Goal: Navigation & Orientation: Find specific page/section

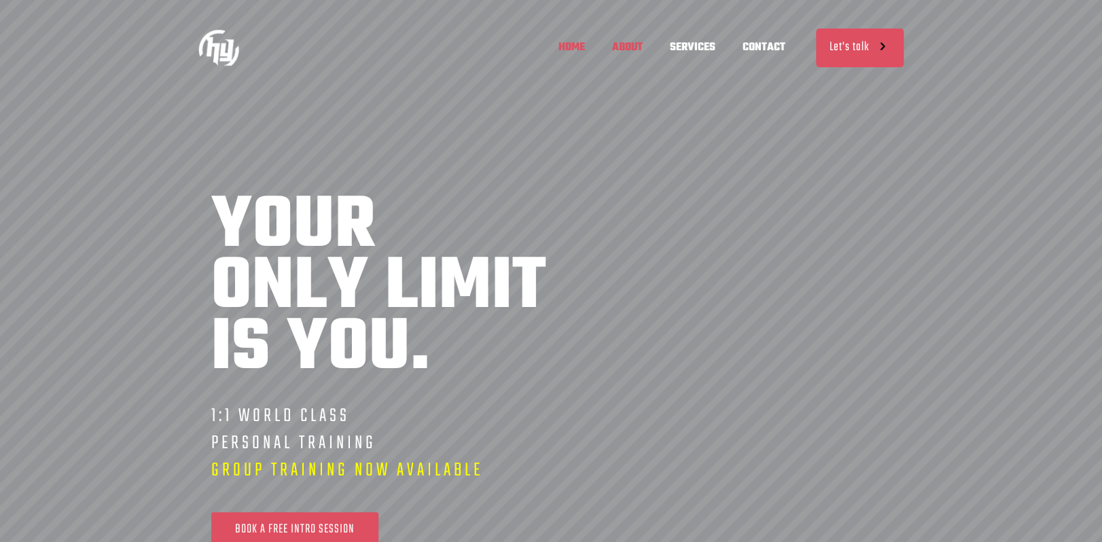
click at [626, 47] on span "ABOUT" at bounding box center [627, 47] width 58 height 41
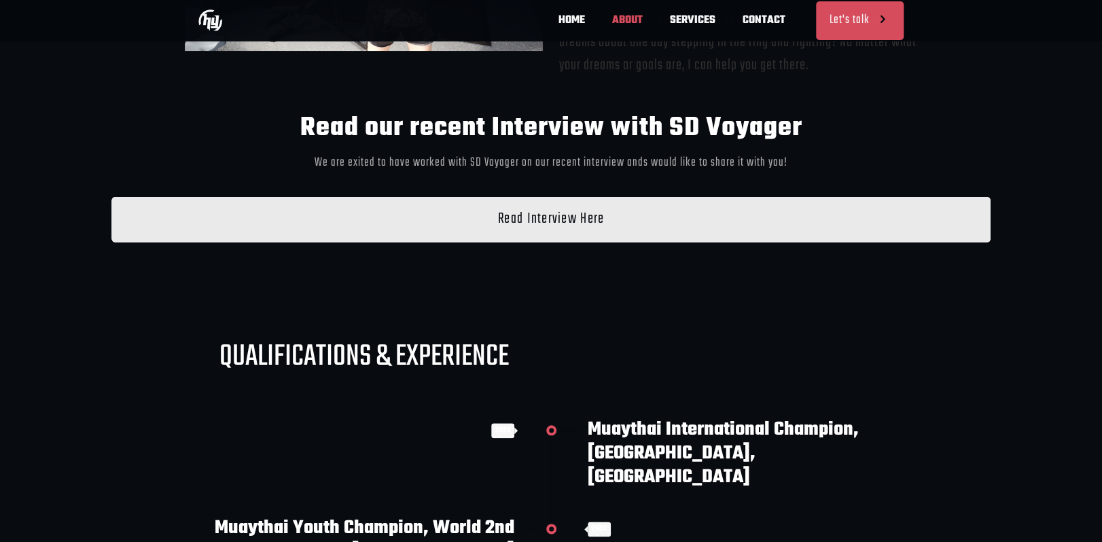
scroll to position [0, 199]
click at [541, 222] on span "Read Interview Here" at bounding box center [550, 220] width 107 height 20
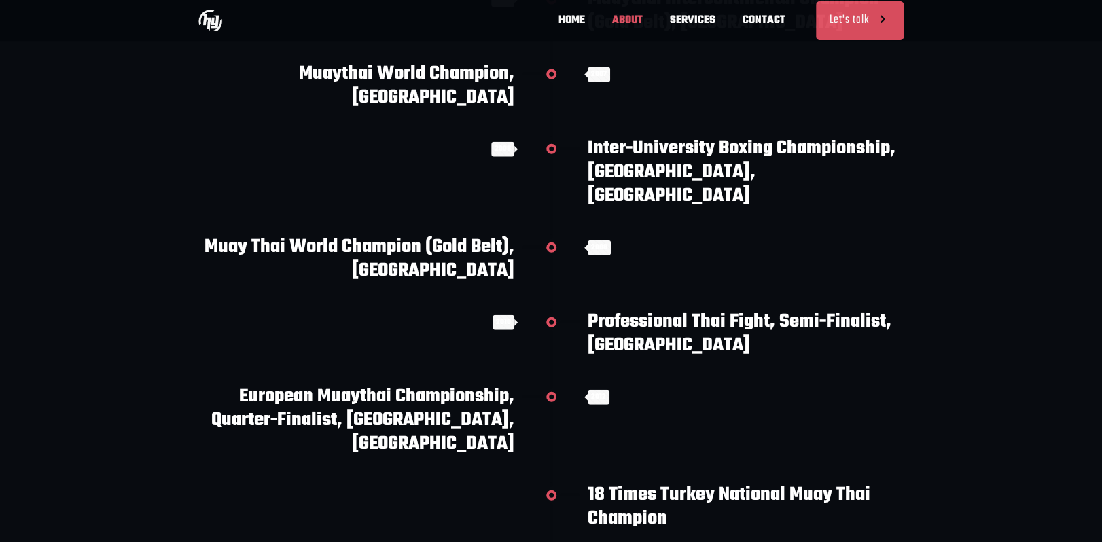
scroll to position [0, 0]
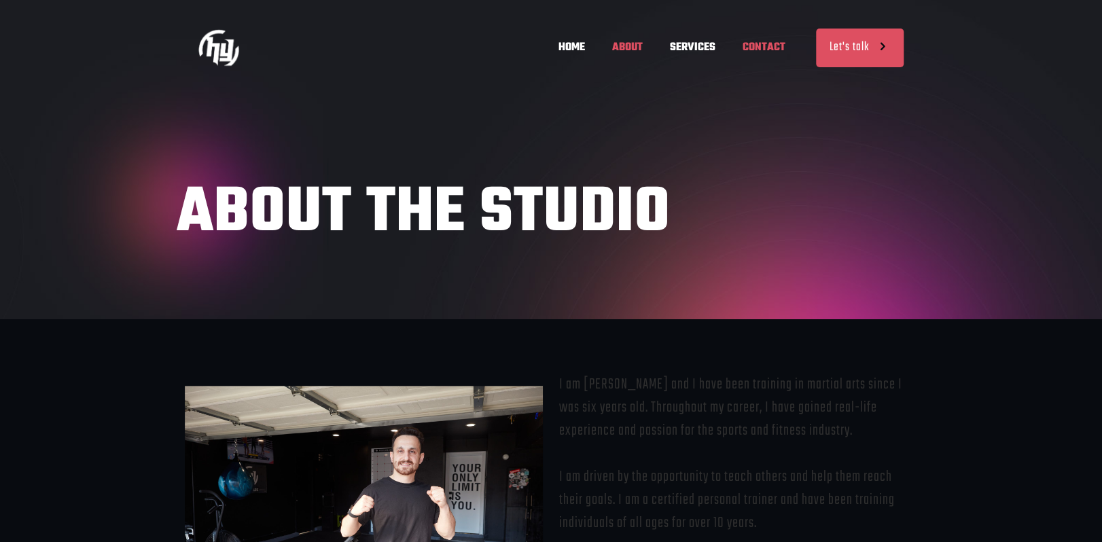
click at [766, 49] on span "CONTACT" at bounding box center [764, 47] width 70 height 41
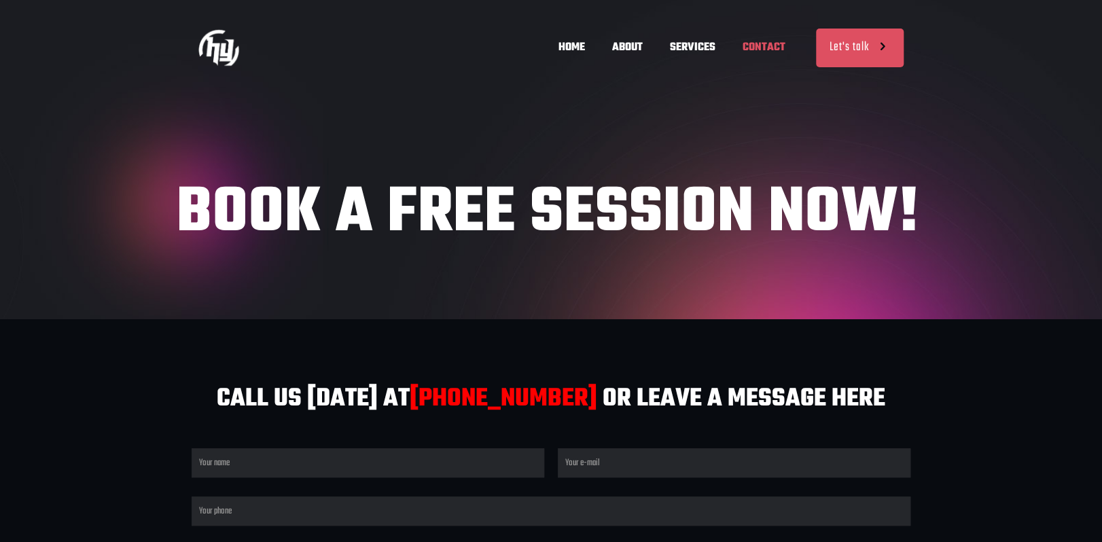
scroll to position [0, 598]
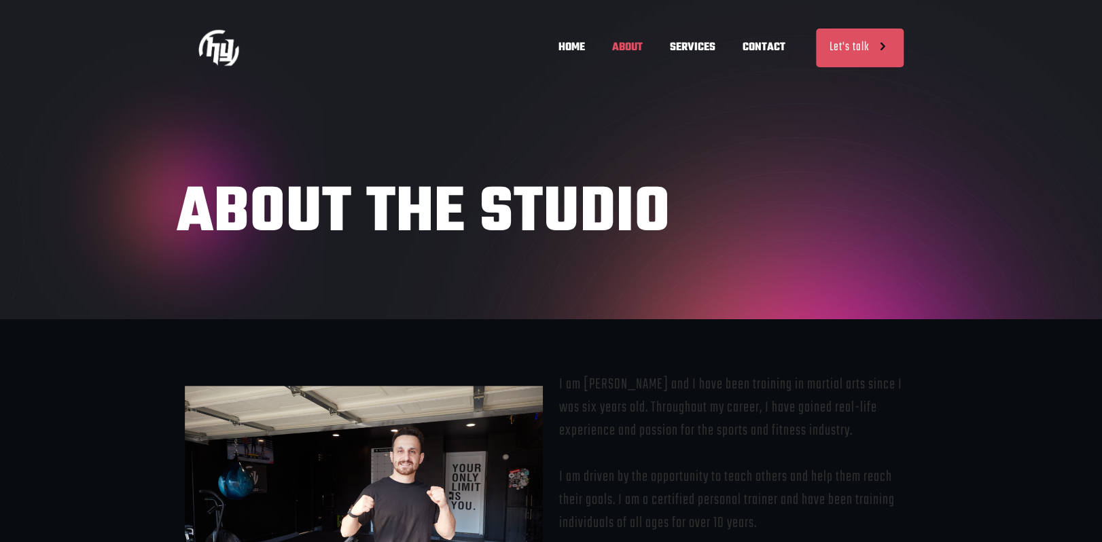
scroll to position [0, 399]
